Goal: Task Accomplishment & Management: Use online tool/utility

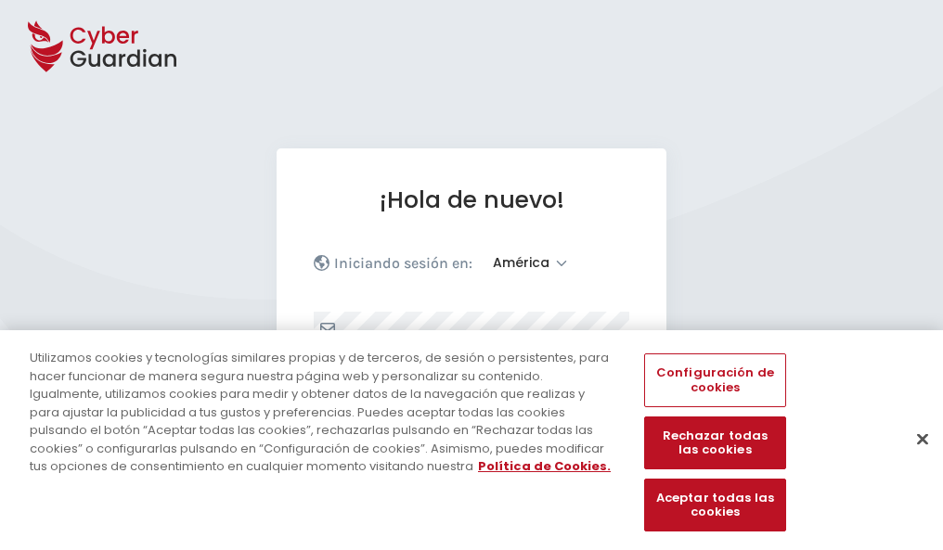
select select "América"
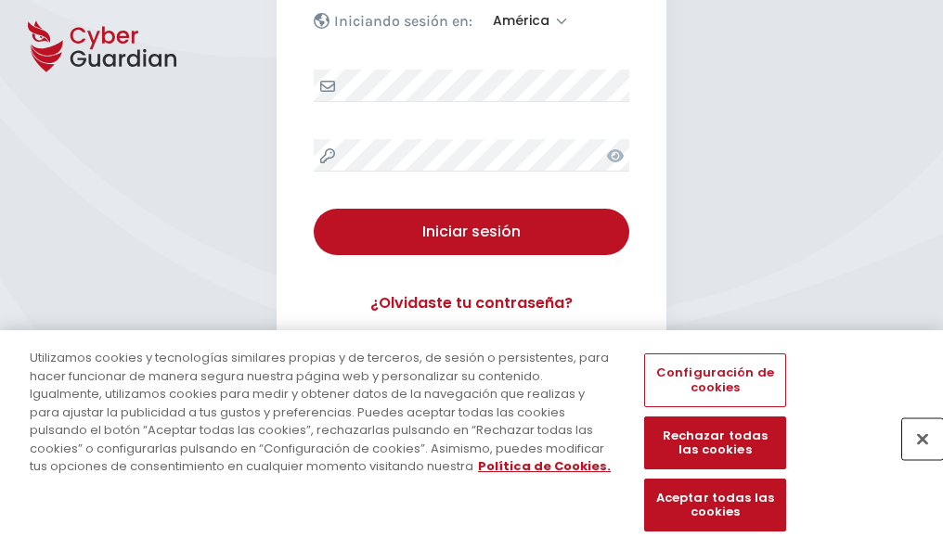
click at [913, 459] on button "Cerrar" at bounding box center [922, 439] width 41 height 41
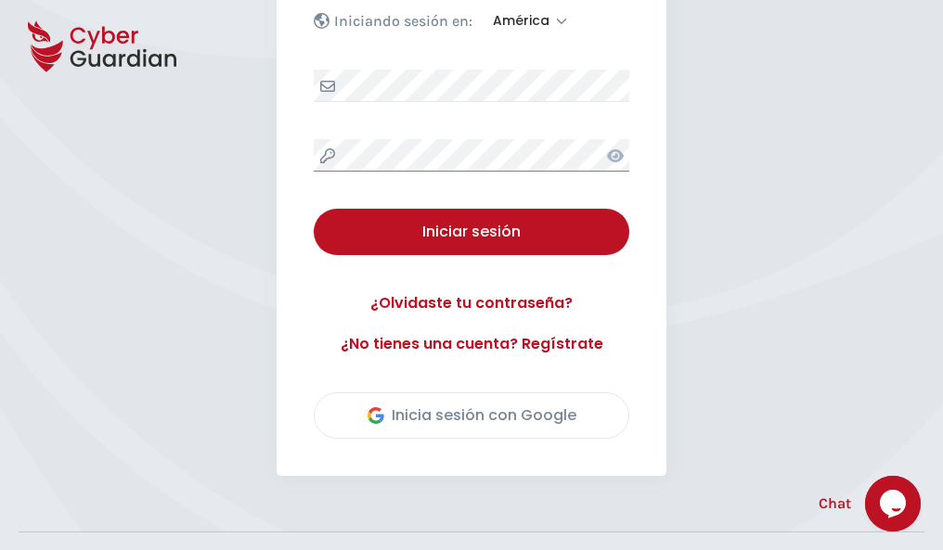
scroll to position [421, 0]
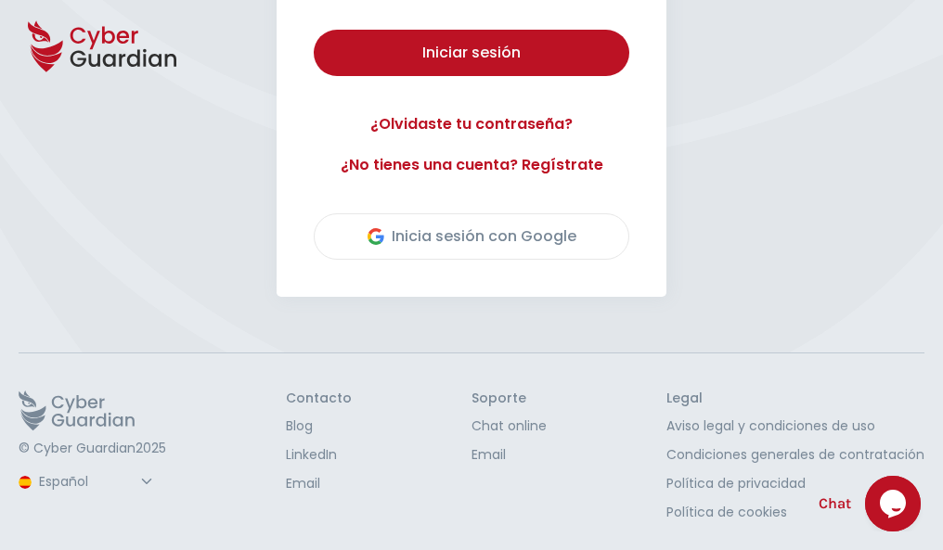
click at [314, 30] on button "Iniciar sesión" at bounding box center [472, 53] width 316 height 46
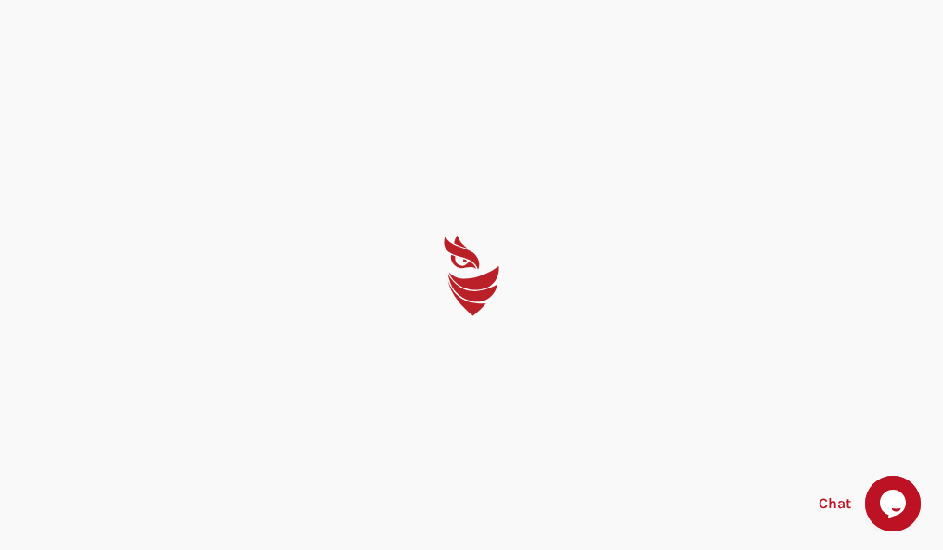
scroll to position [0, 0]
select select "English"
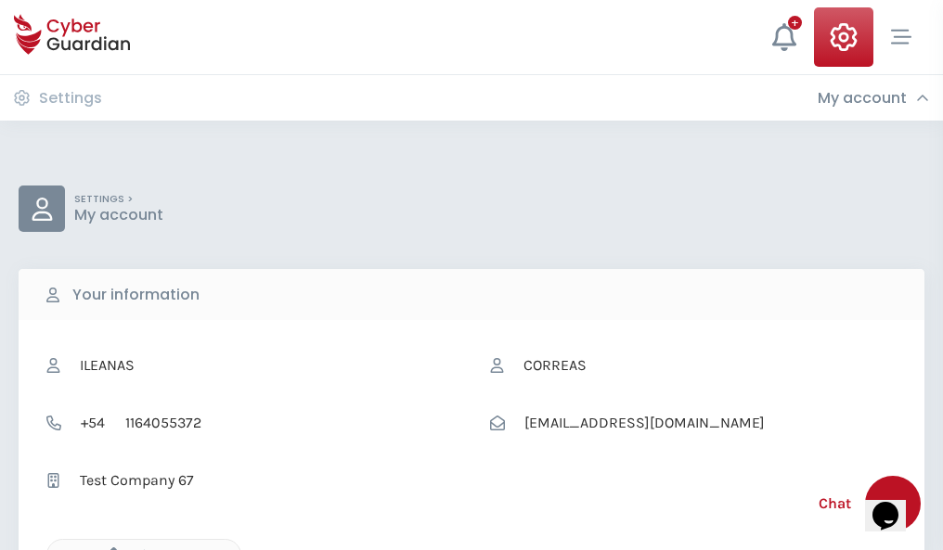
click at [109, 549] on icon "button" at bounding box center [109, 556] width 16 height 16
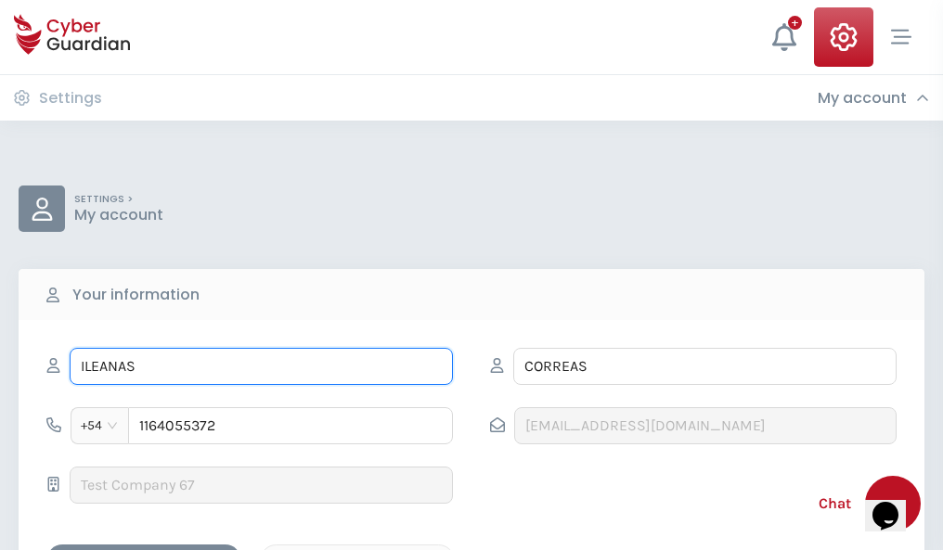
click at [261, 367] on input "ILEANAS" at bounding box center [261, 366] width 383 height 37
type input "I"
type input "Ximena"
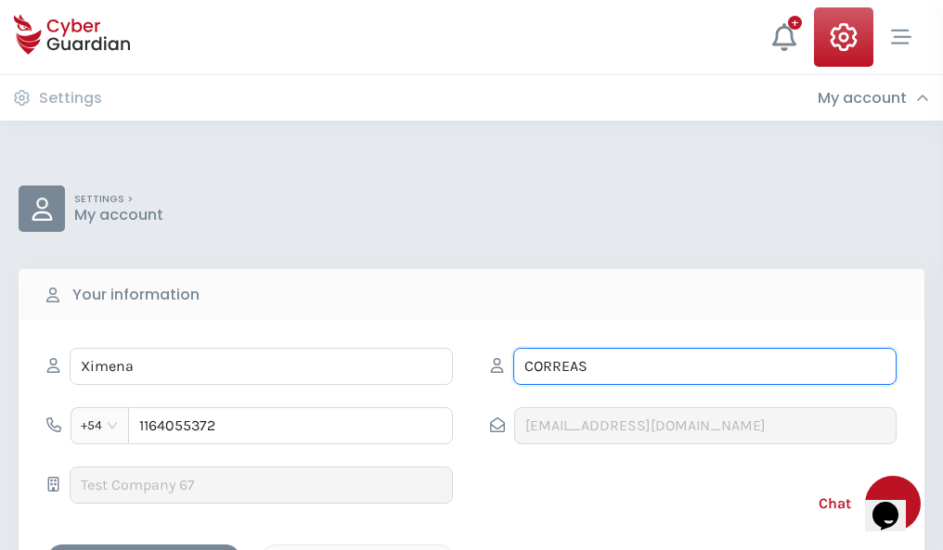
click at [705, 367] on input "CORREAS" at bounding box center [704, 366] width 383 height 37
type input "C"
type input "Domínguez"
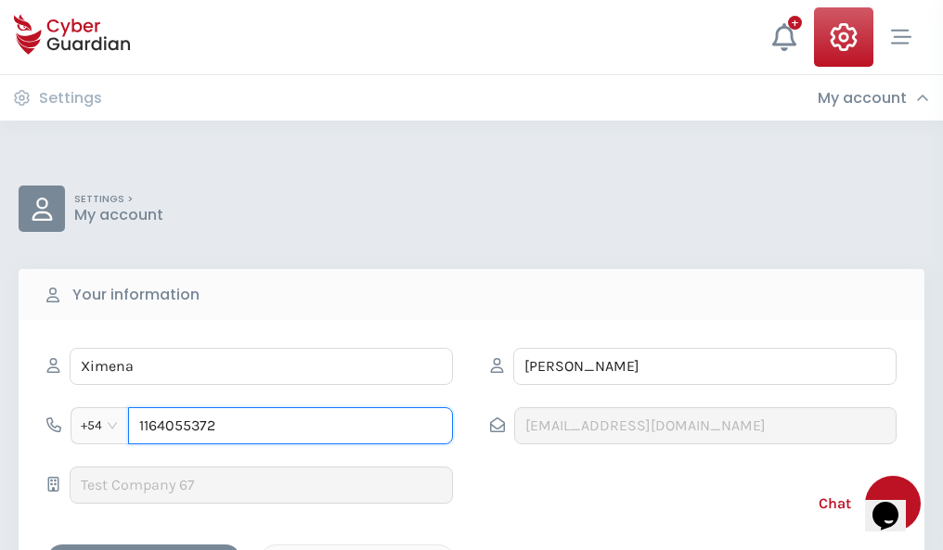
click at [291, 426] on input "1164055372" at bounding box center [290, 425] width 325 height 37
type input "1"
type input "4883847236"
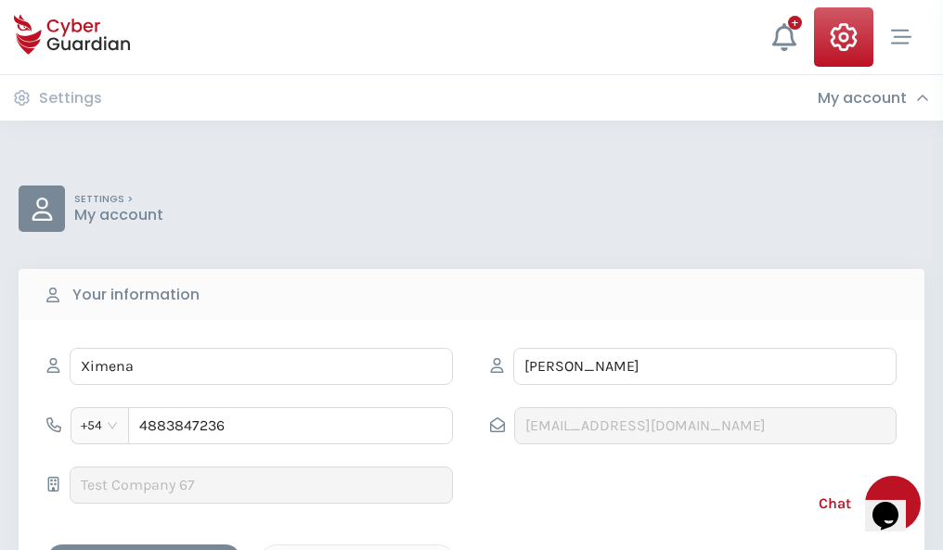
click at [357, 550] on div "Cancel" at bounding box center [357, 561] width 165 height 23
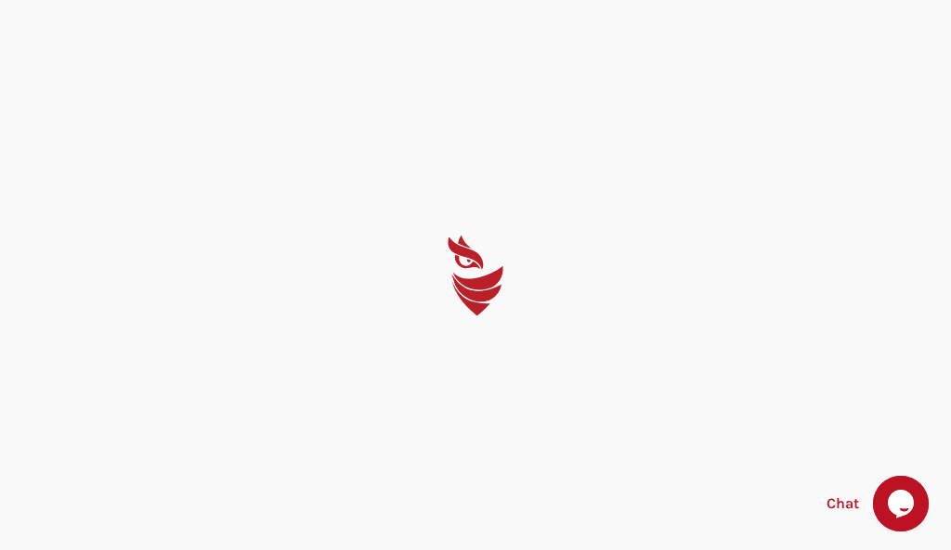
select select "English"
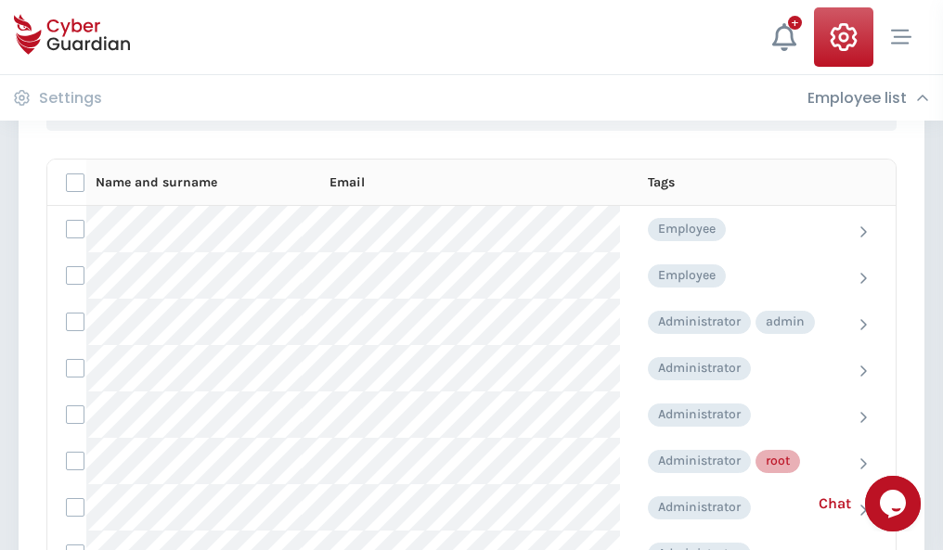
scroll to position [934, 0]
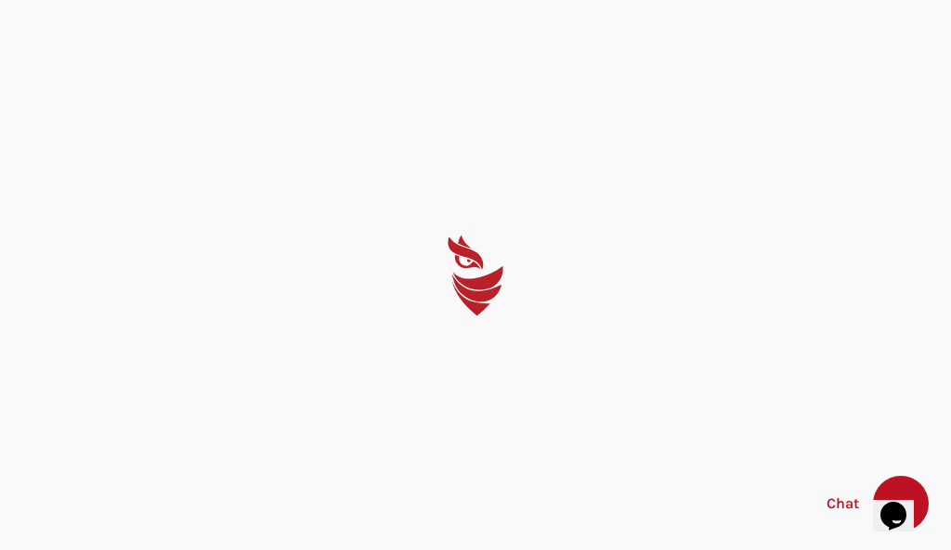
select select "English"
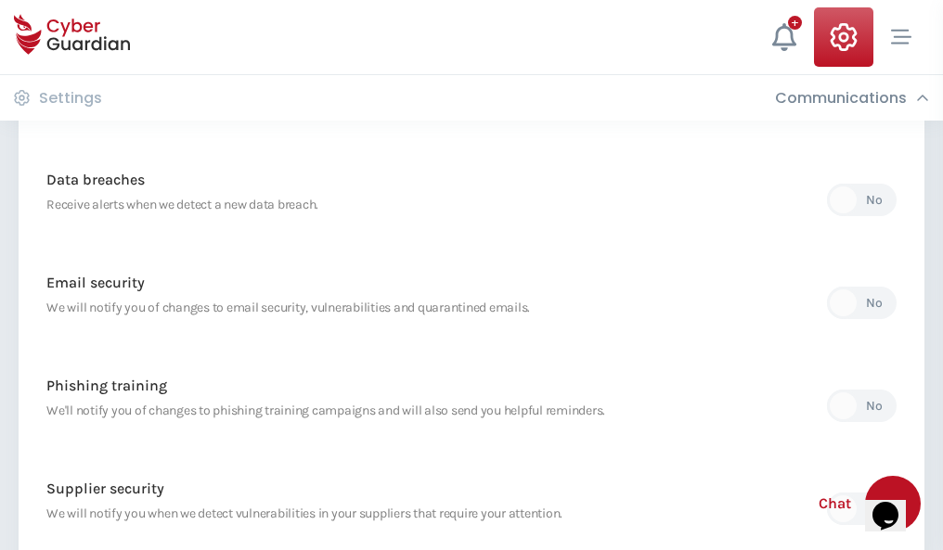
scroll to position [977, 0]
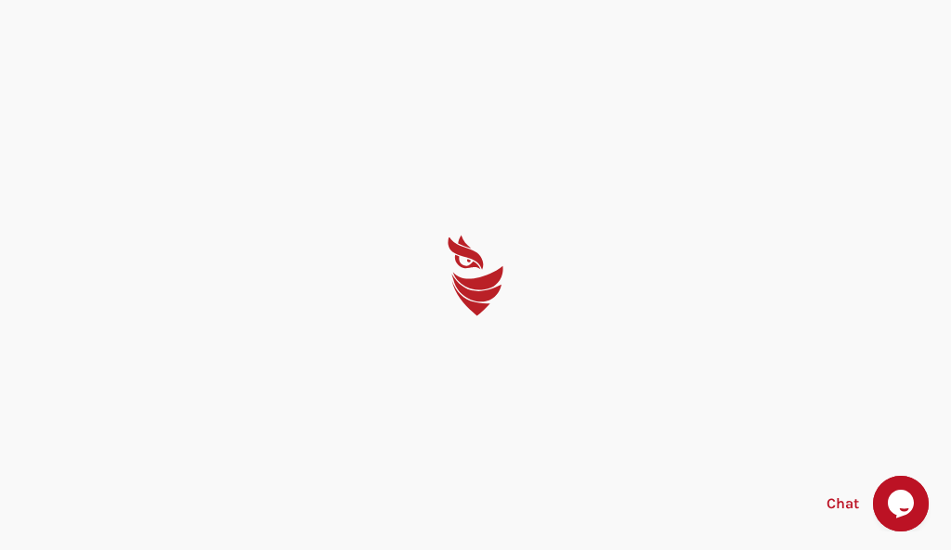
select select "English"
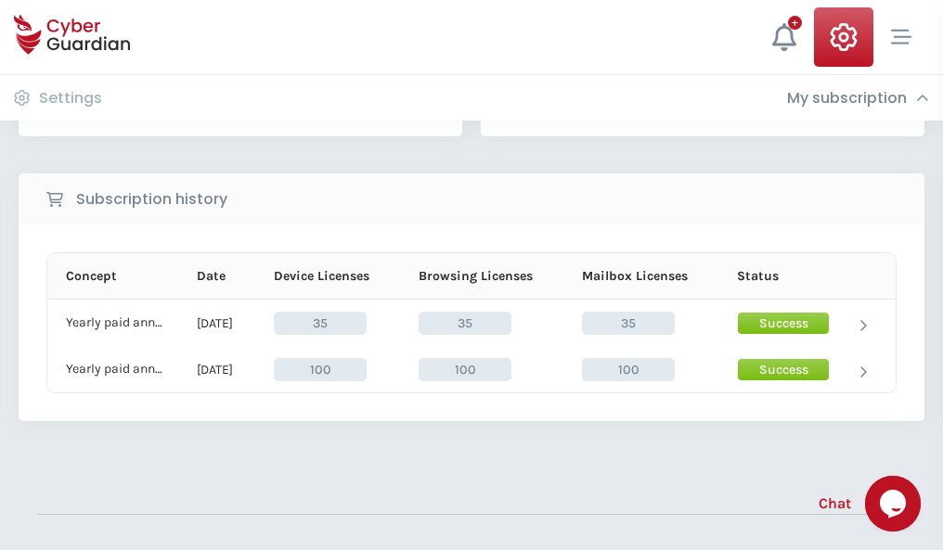
scroll to position [517, 0]
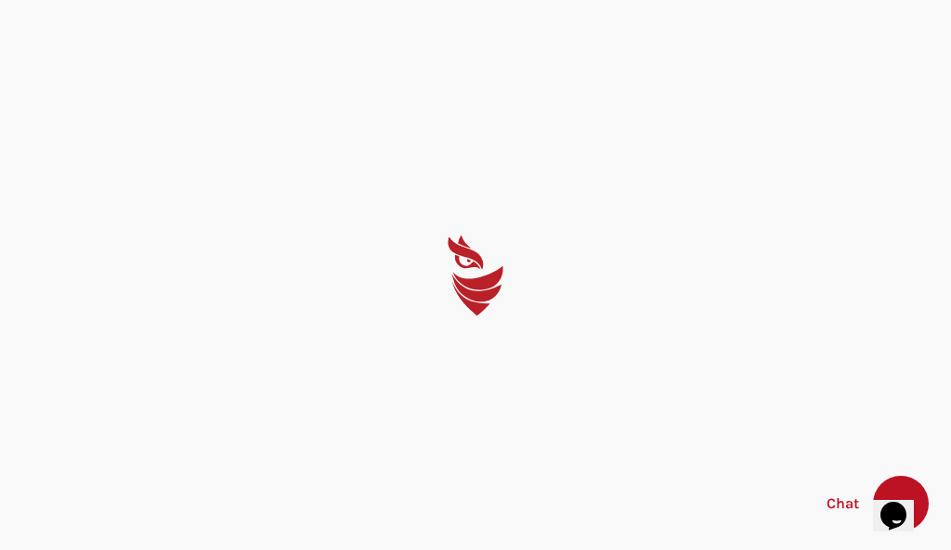
select select "English"
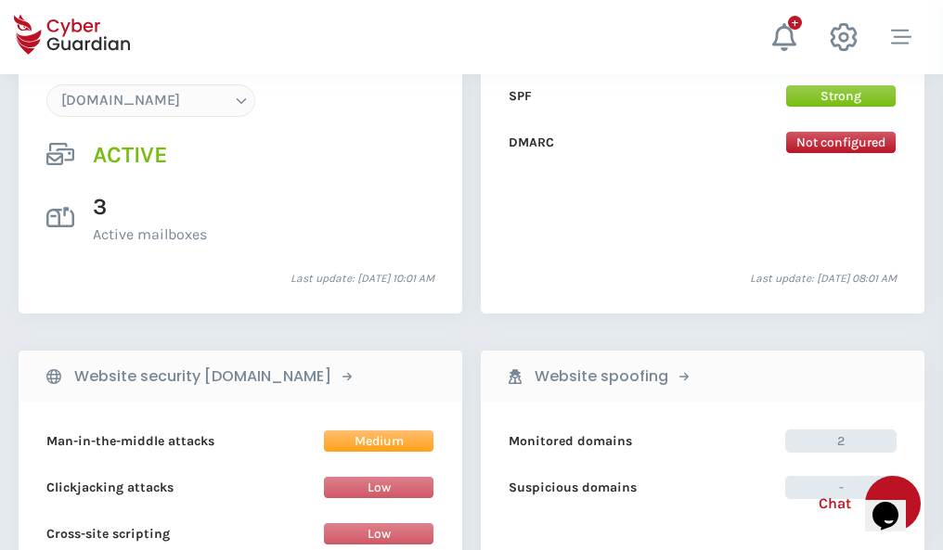
scroll to position [1977, 0]
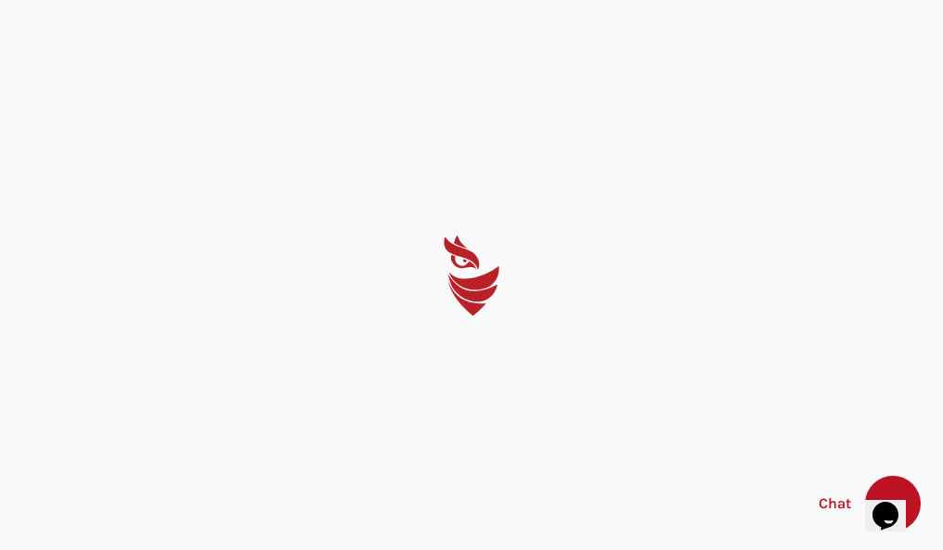
select select "English"
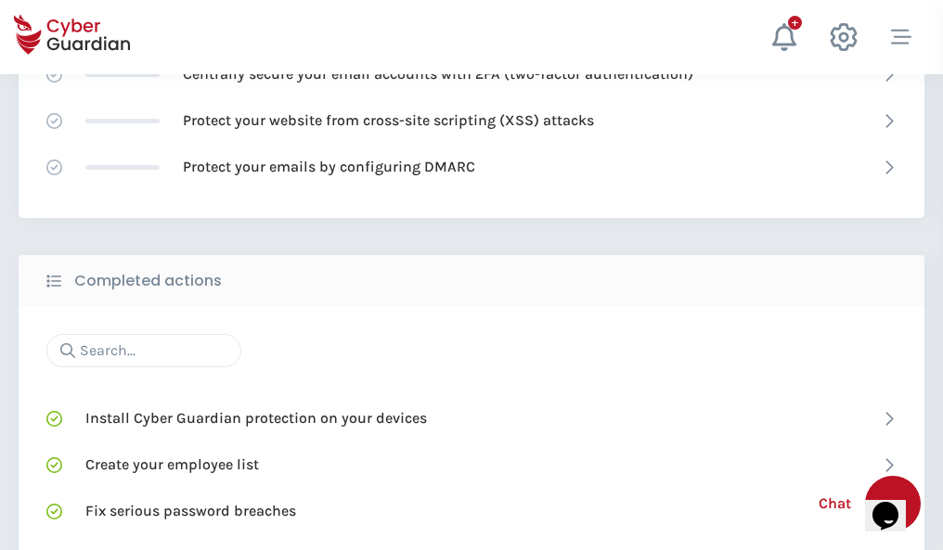
scroll to position [1236, 0]
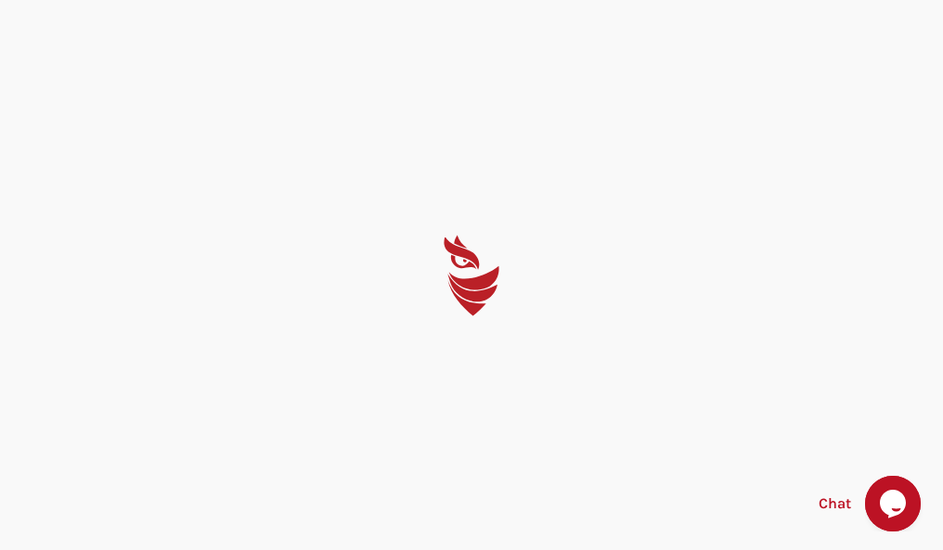
select select "English"
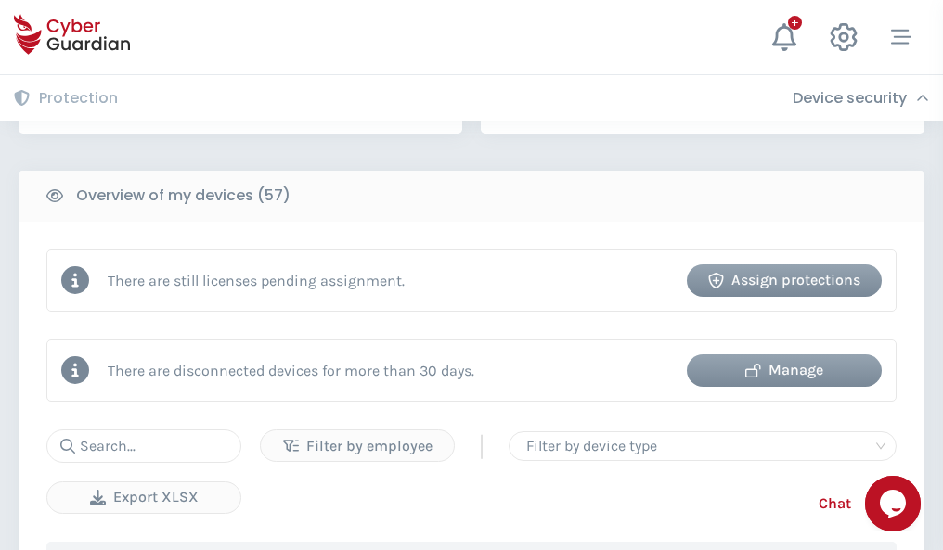
scroll to position [1799, 0]
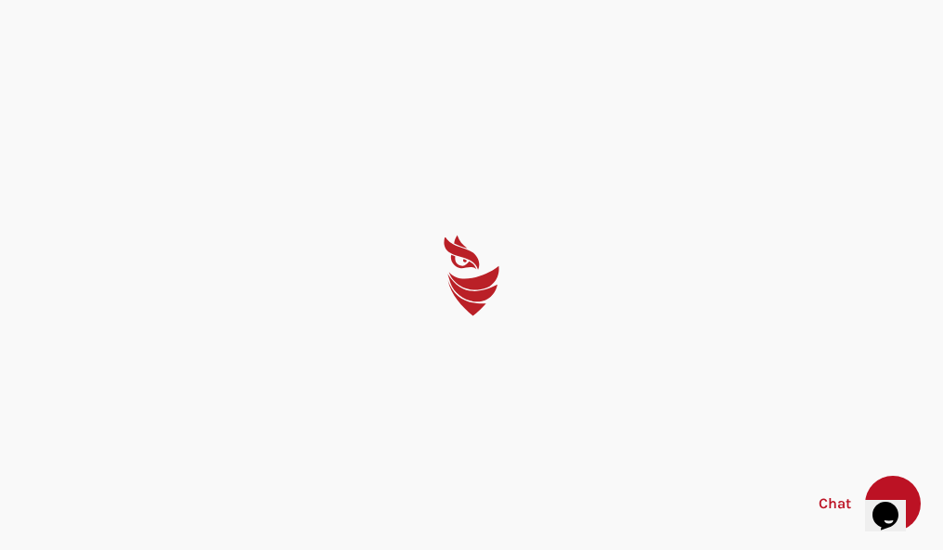
select select "English"
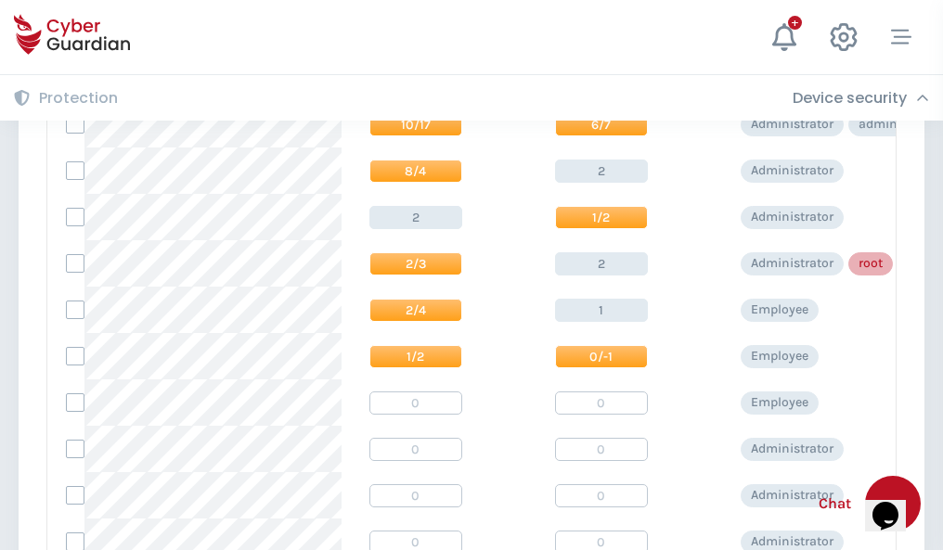
scroll to position [936, 0]
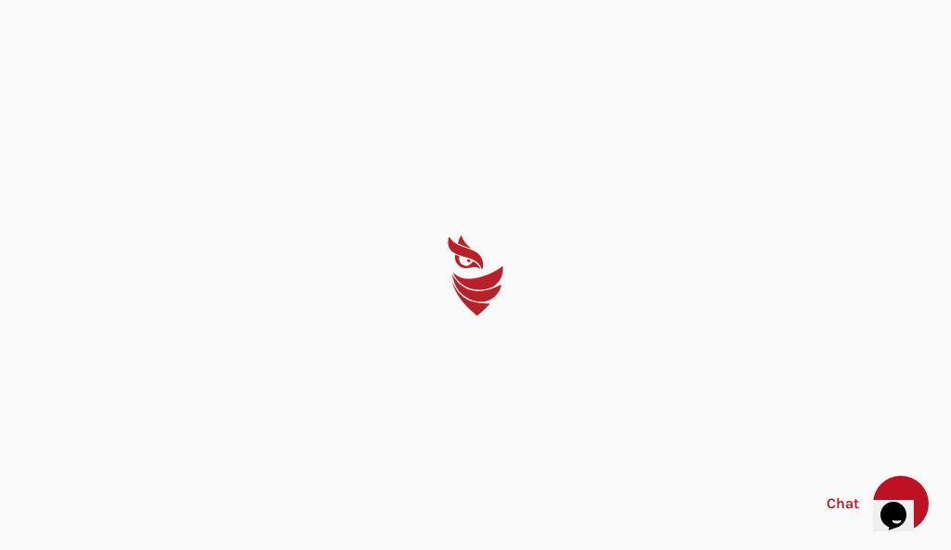
select select "English"
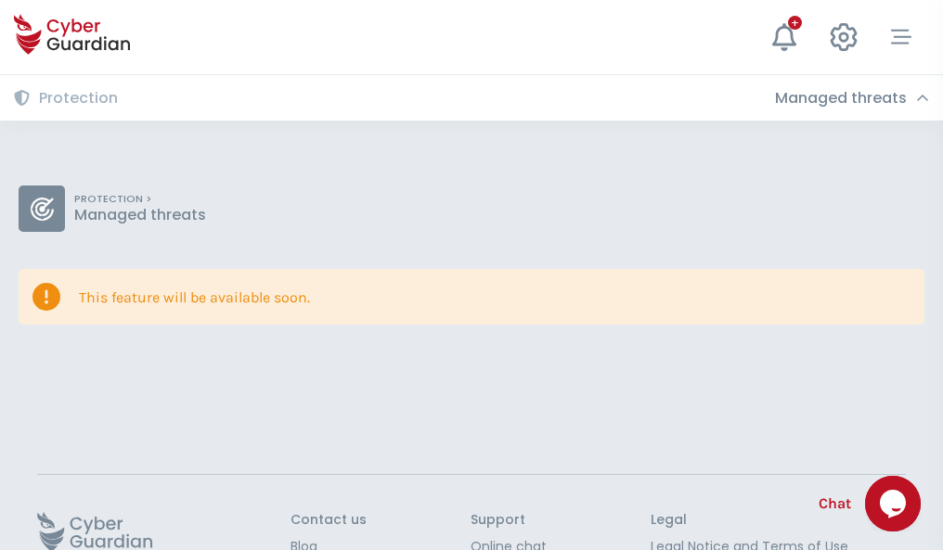
scroll to position [121, 0]
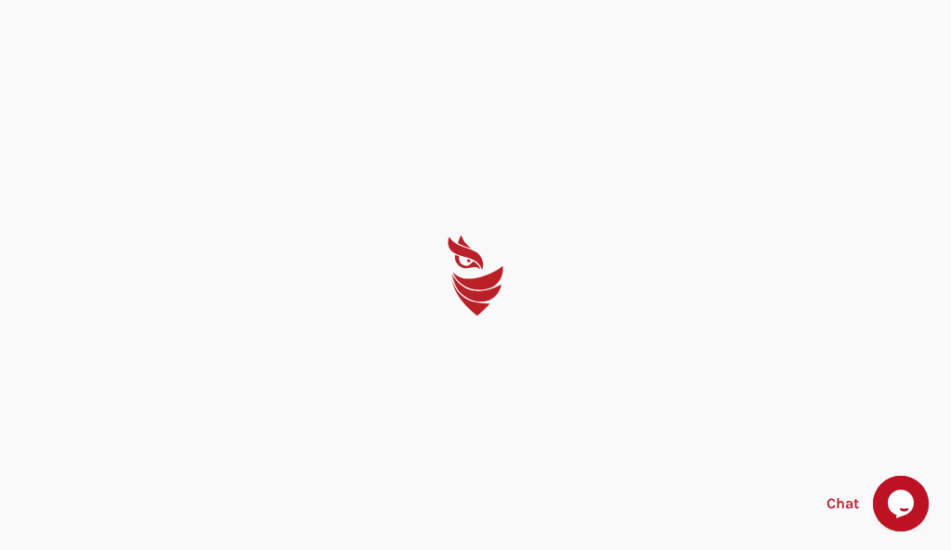
select select "English"
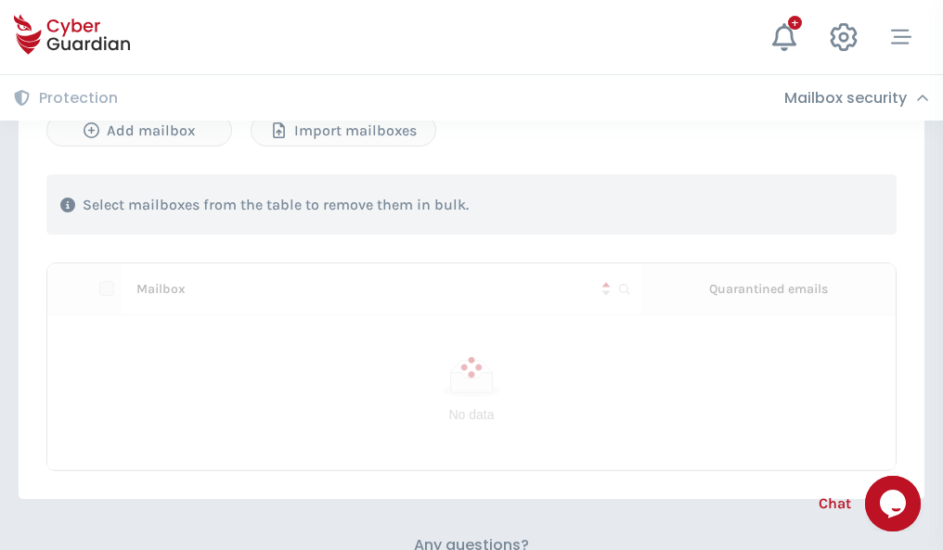
scroll to position [795, 0]
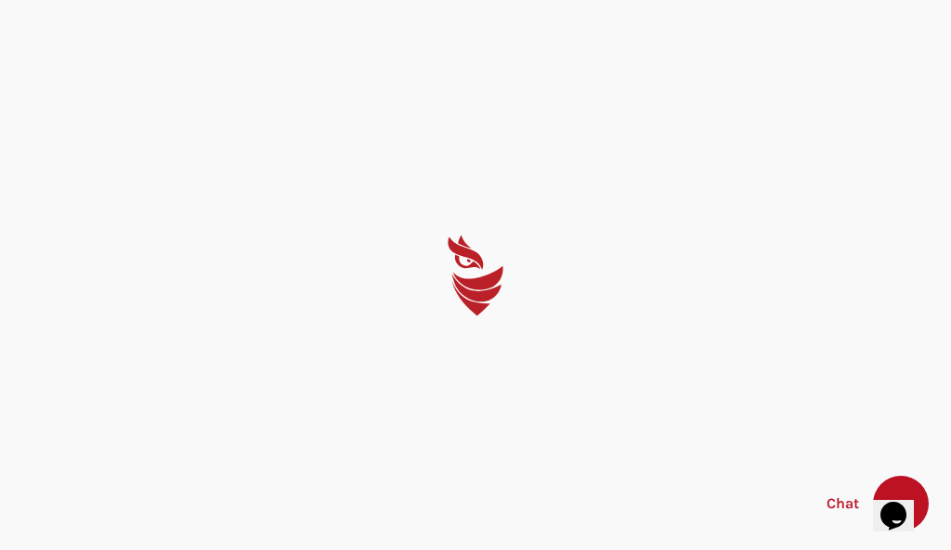
select select "English"
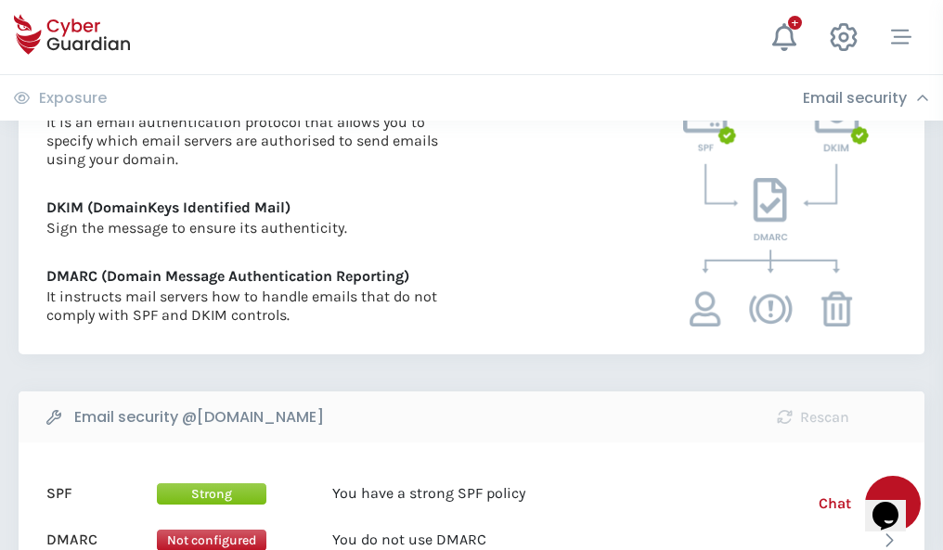
scroll to position [1002, 0]
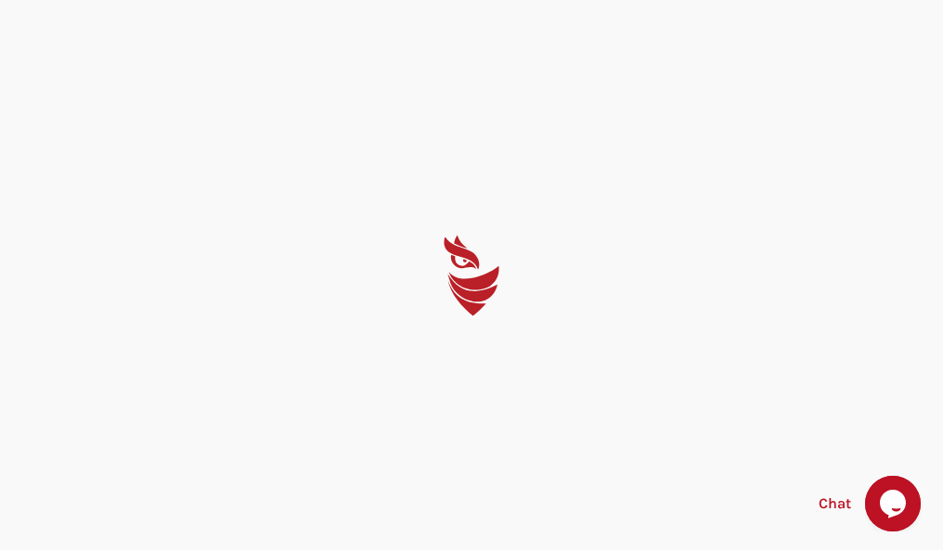
select select "English"
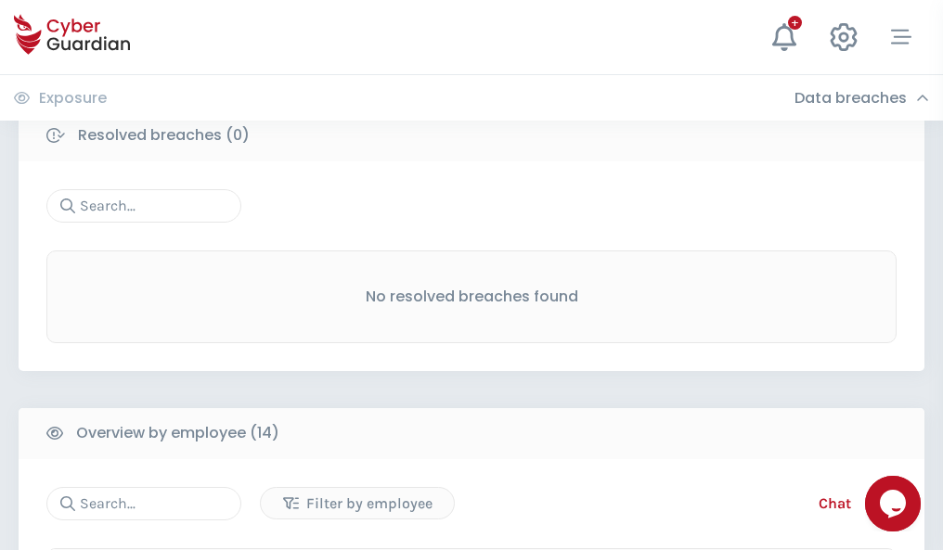
scroll to position [1676, 0]
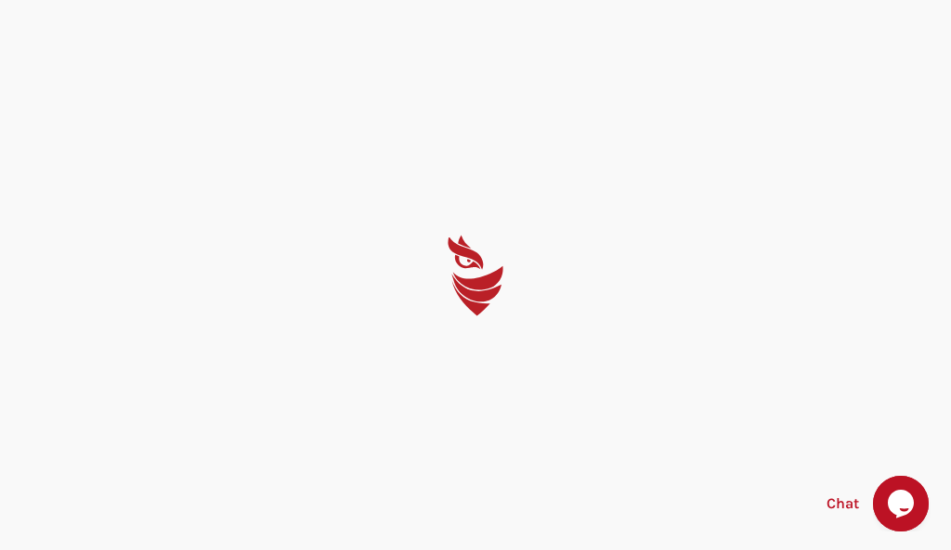
select select "English"
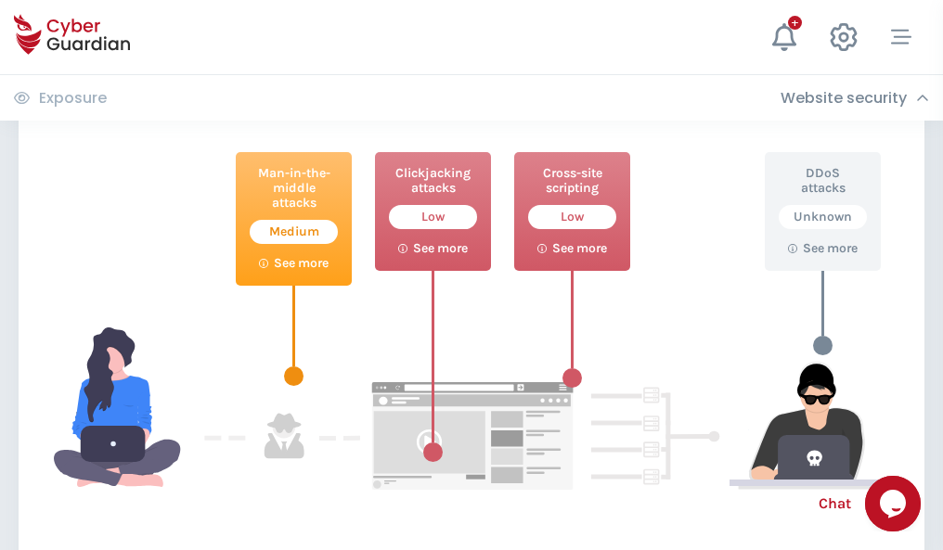
scroll to position [1011, 0]
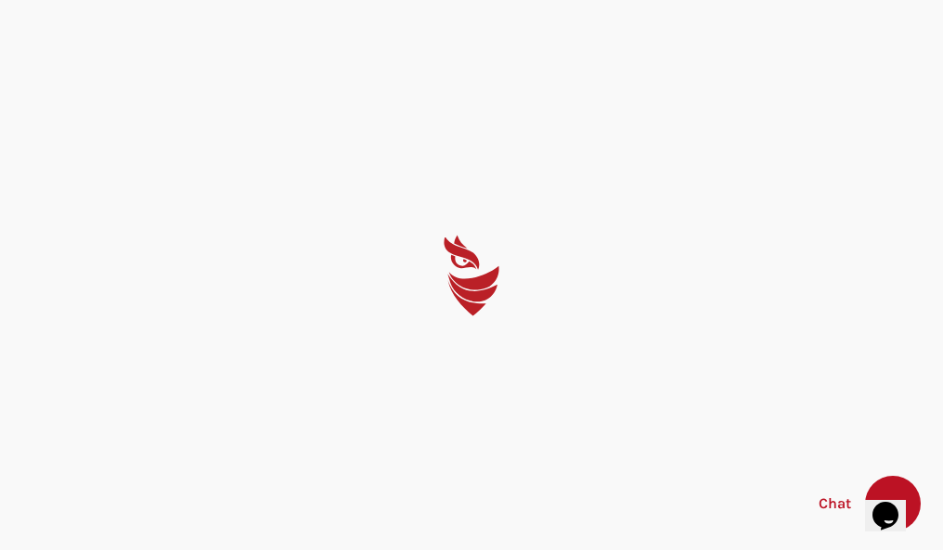
select select "English"
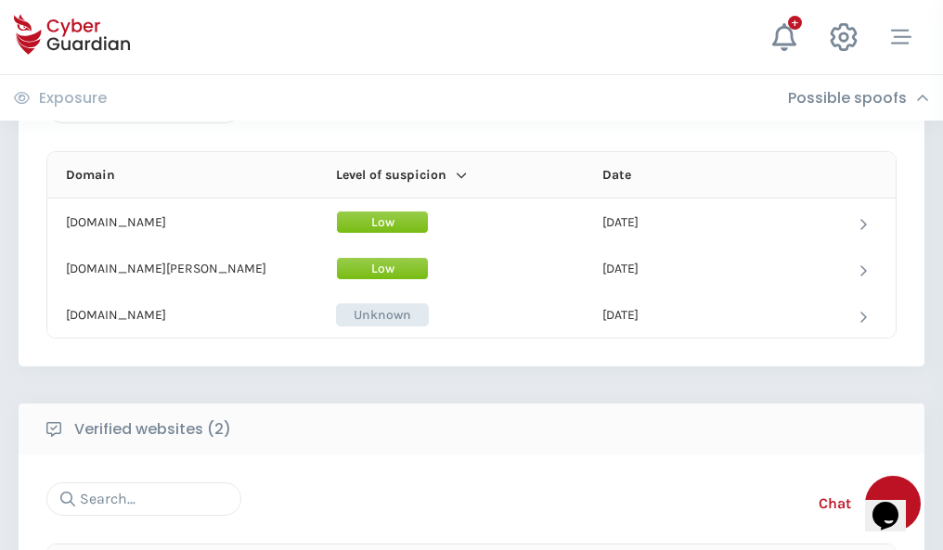
scroll to position [1114, 0]
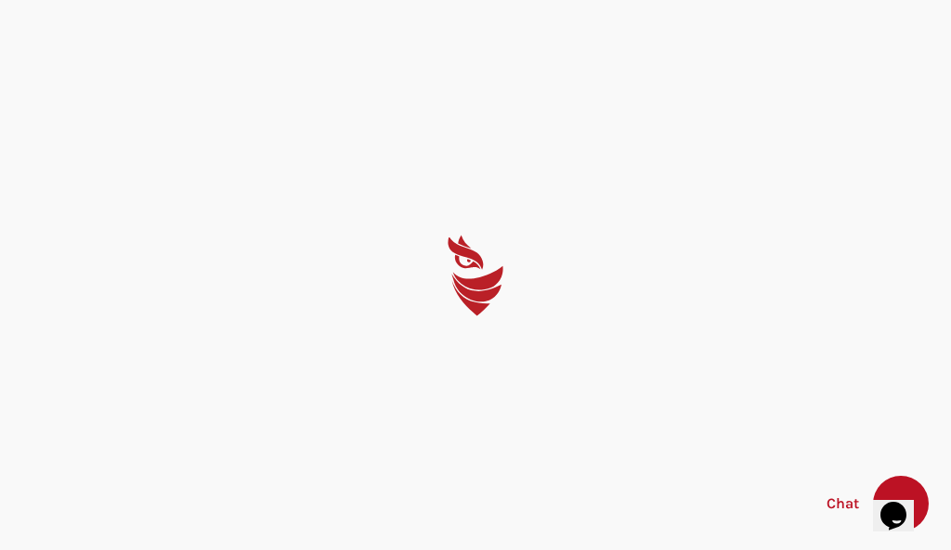
select select "English"
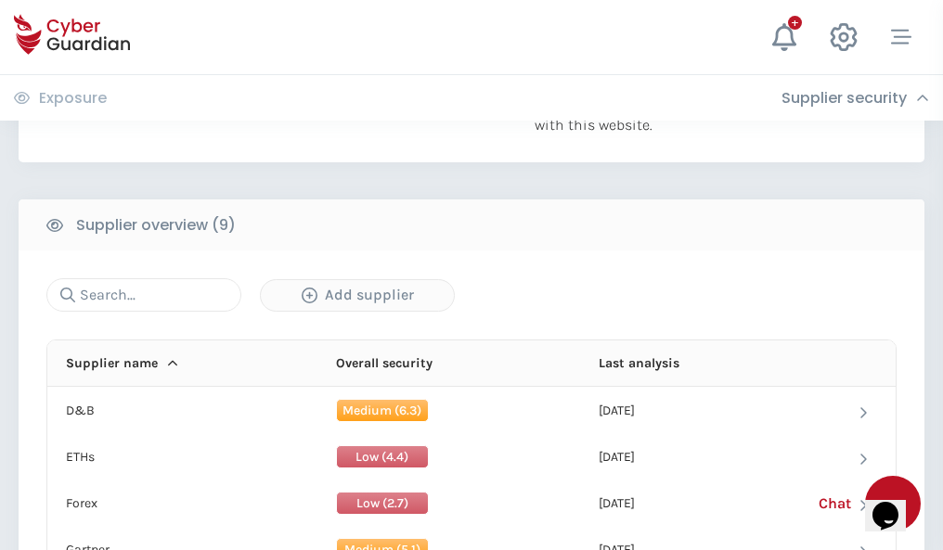
scroll to position [1295, 0]
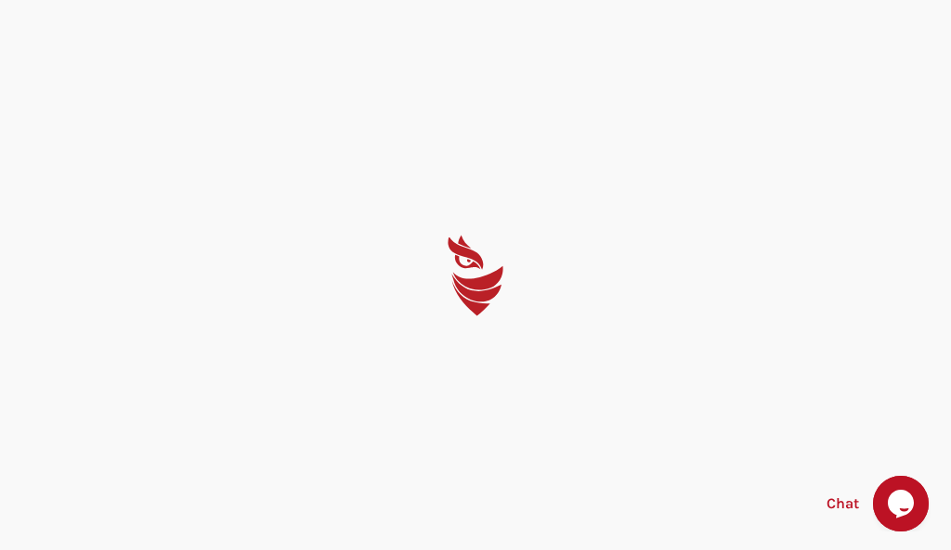
select select "English"
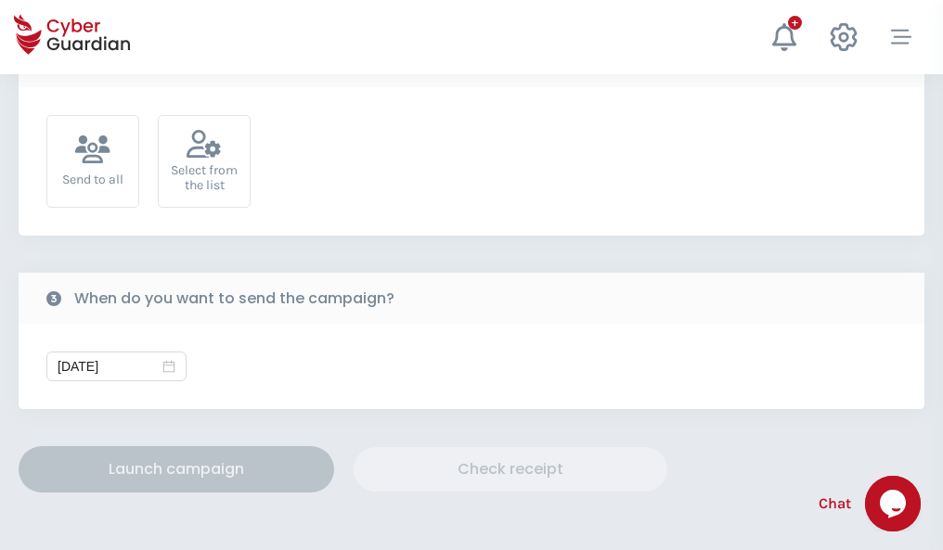
scroll to position [679, 0]
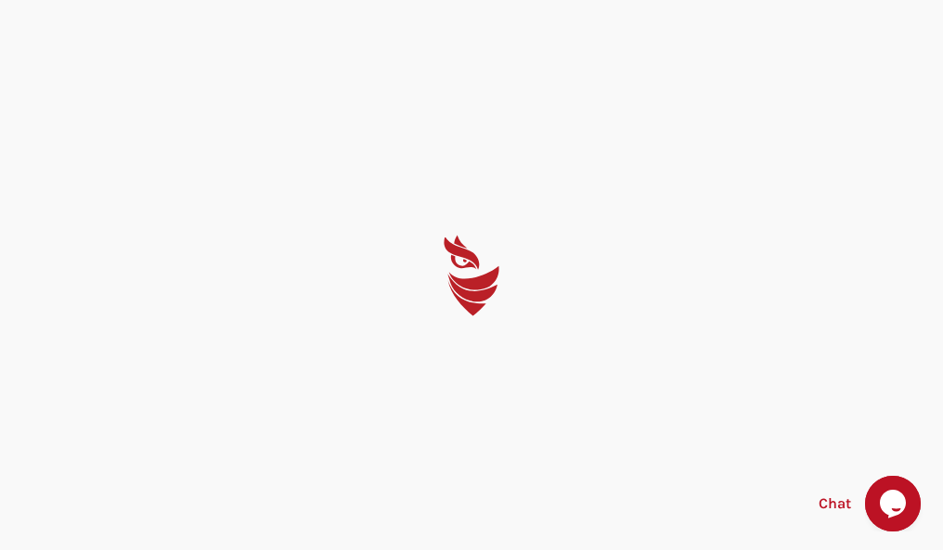
select select "English"
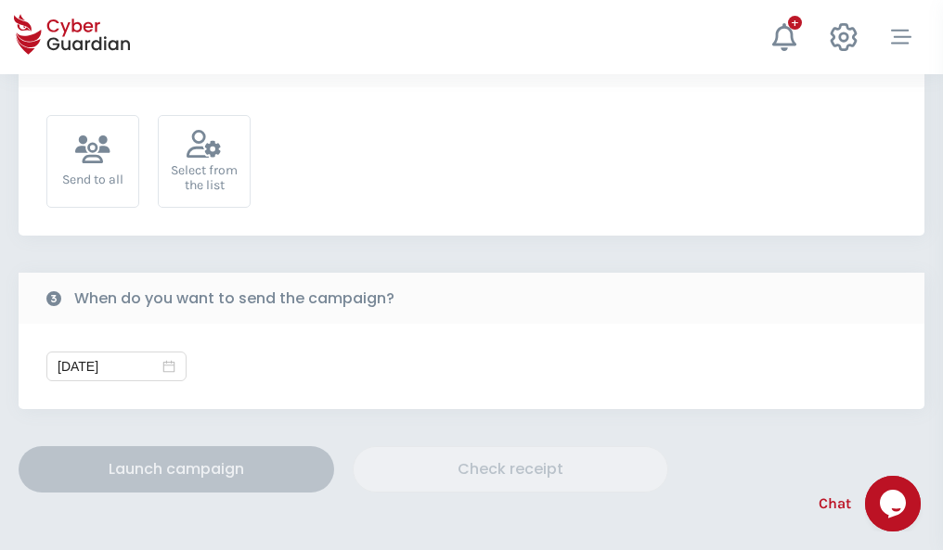
scroll to position [679, 0]
